Goal: Check status: Check status

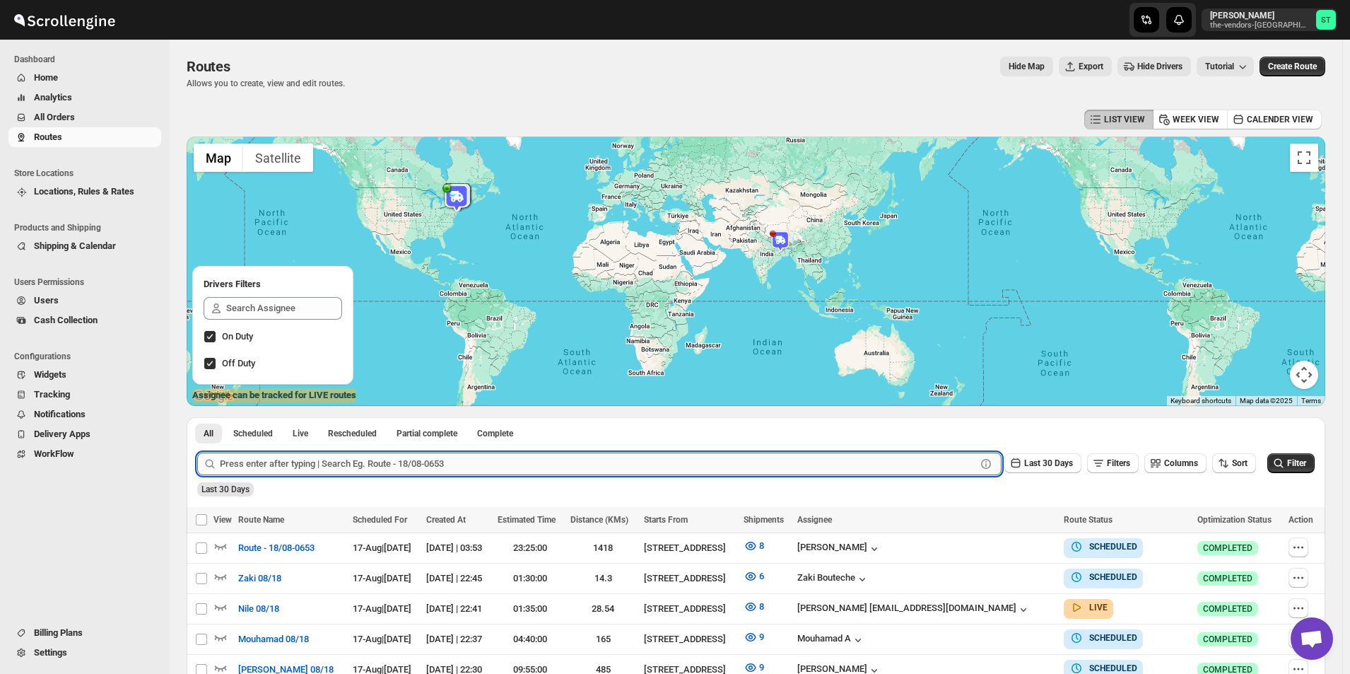
click at [598, 462] on input "text" at bounding box center [598, 463] width 756 height 23
type input "62411"
click at [197, 417] on button "Submit" at bounding box center [217, 424] width 40 height 15
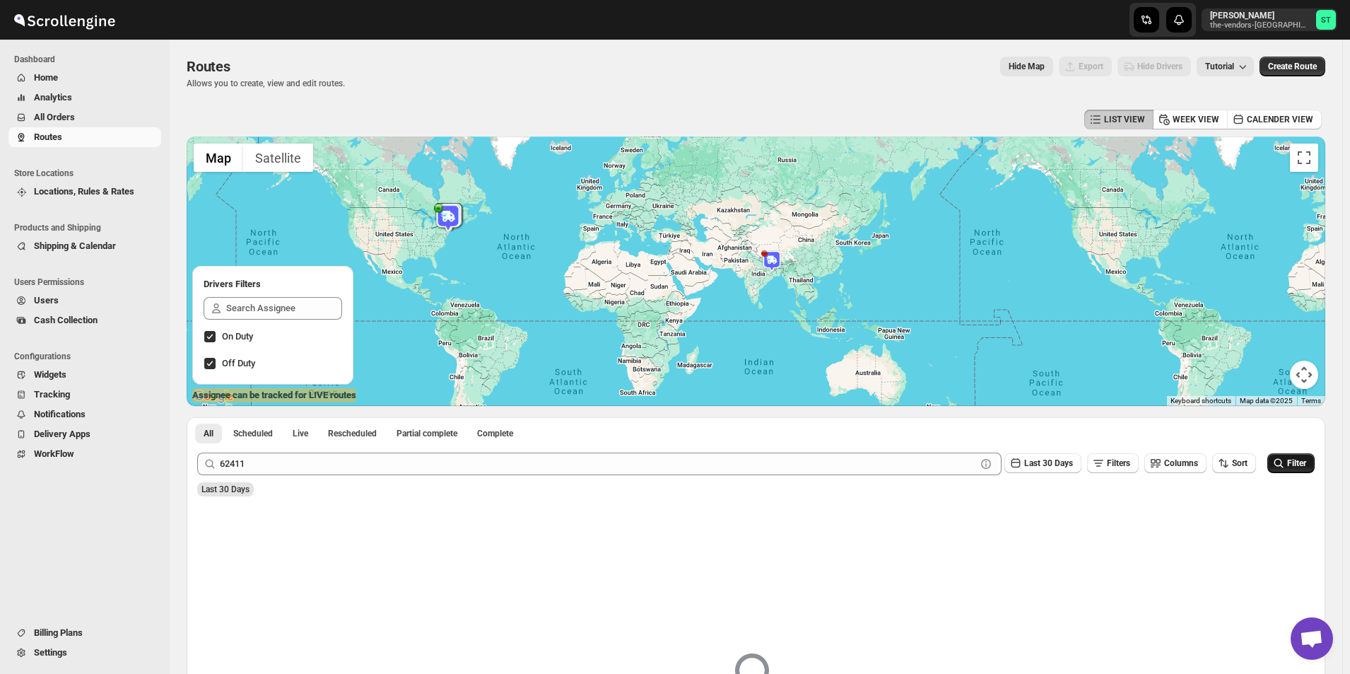
click at [1303, 460] on span "Filter" at bounding box center [1296, 463] width 19 height 10
click at [83, 114] on span "All Orders" at bounding box center [96, 117] width 124 height 14
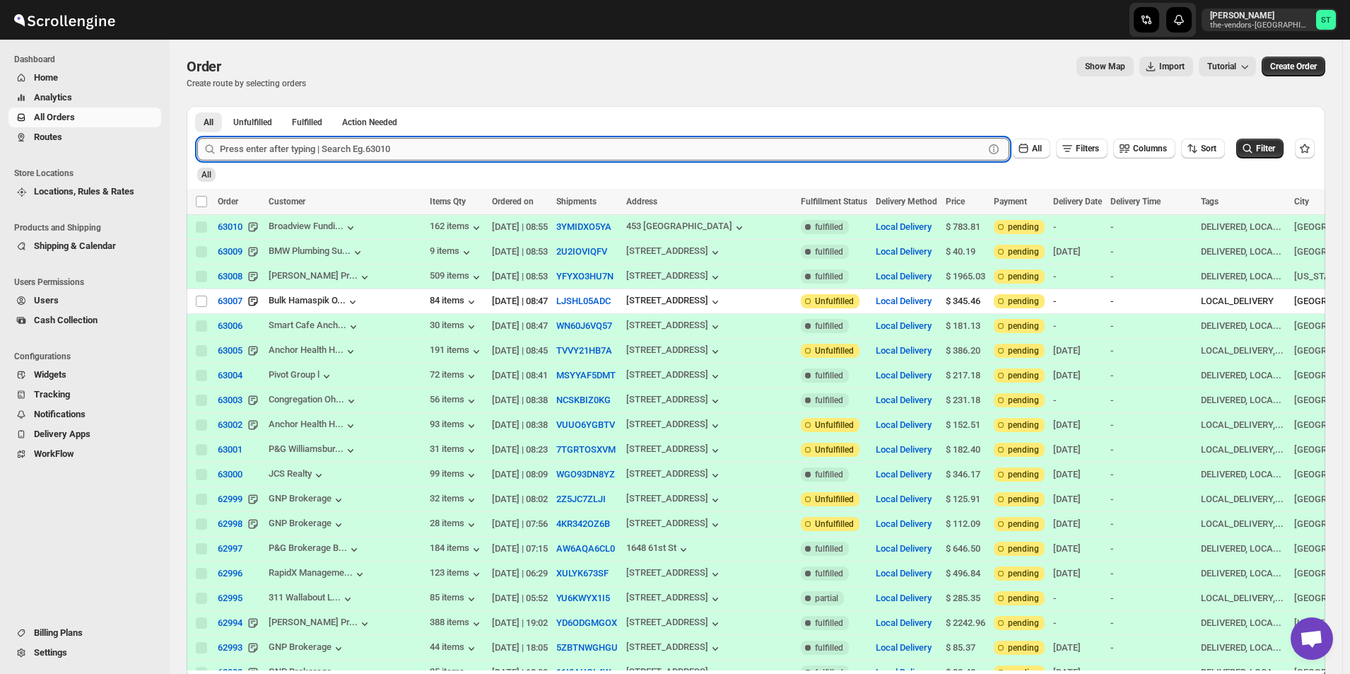
click at [285, 148] on input "text" at bounding box center [602, 149] width 764 height 23
type input "62411"
click at [197, 106] on button "Submit" at bounding box center [217, 113] width 40 height 15
